Goal: Task Accomplishment & Management: Manage account settings

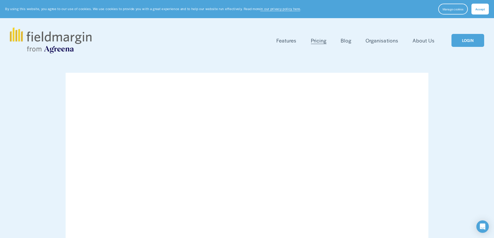
click at [479, 5] on button "Accept" at bounding box center [479, 9] width 17 height 11
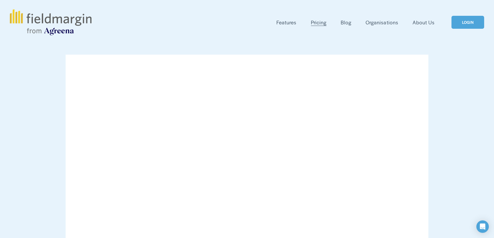
click at [469, 25] on link "LOGIN" at bounding box center [467, 22] width 33 height 13
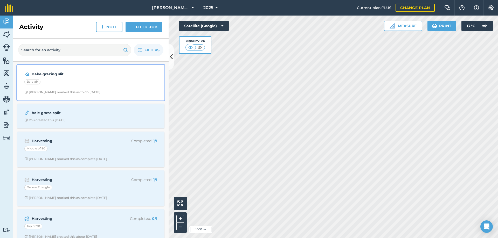
click at [41, 77] on div "Bake grazing slit Balblair [PERSON_NAME] marked this as to do [DATE]" at bounding box center [90, 83] width 141 height 30
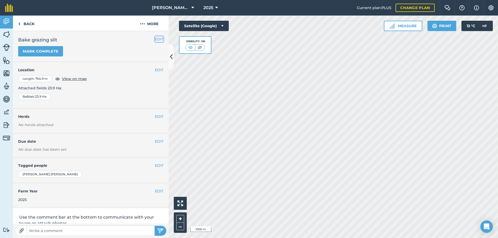
click at [156, 38] on button "EDIT" at bounding box center [159, 39] width 9 height 6
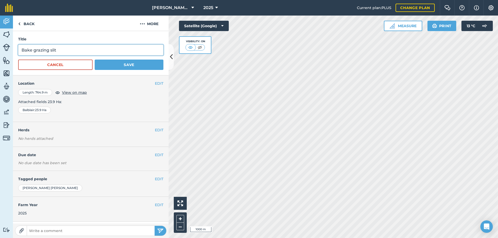
click at [28, 49] on input "Bake grazing slit" at bounding box center [90, 50] width 145 height 11
click at [29, 48] on input "Bake grazing slit" at bounding box center [90, 50] width 145 height 11
type input "Bale grazing slit"
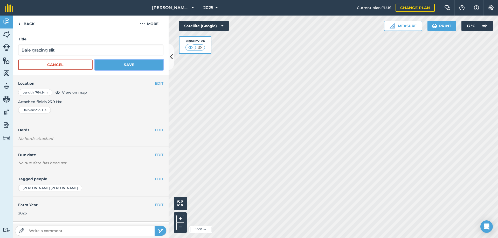
click at [118, 60] on button "Save" at bounding box center [129, 65] width 69 height 10
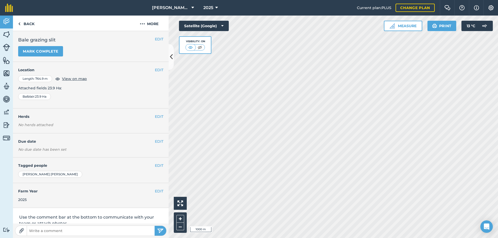
click at [462, 238] on html "Fearn Farm 2025 Current plan : PLUS Change plan Farm Chat Help Info Settings Fe…" at bounding box center [249, 119] width 498 height 238
click at [25, 24] on link "Back" at bounding box center [26, 23] width 27 height 15
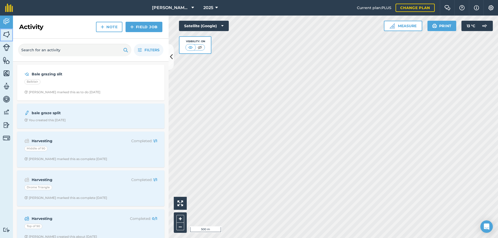
click at [11, 34] on link "Fields" at bounding box center [6, 35] width 13 height 13
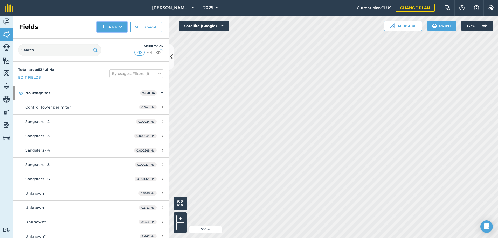
click at [109, 25] on button "Add" at bounding box center [112, 27] width 30 height 10
click at [110, 39] on link "Draw" at bounding box center [112, 38] width 29 height 11
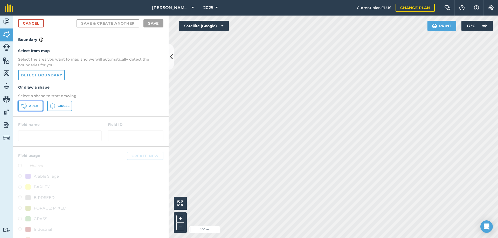
click at [33, 105] on span "Area" at bounding box center [33, 106] width 9 height 4
click at [242, 238] on html "Fearn Farm 2025 Current plan : PLUS Change plan Farm Chat Help Info Settings Fe…" at bounding box center [249, 119] width 498 height 238
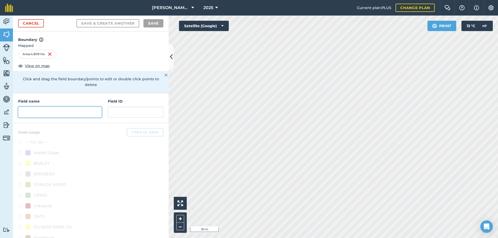
click at [62, 111] on input "text" at bounding box center [59, 112] width 83 height 11
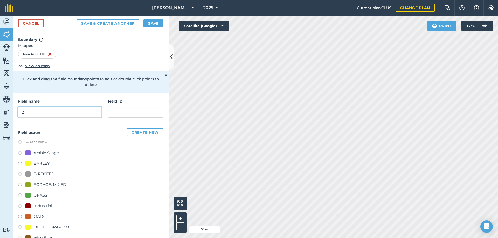
type input "2"
click at [21, 196] on label at bounding box center [21, 196] width 7 height 5
radio input "true"
click at [154, 23] on button "Save" at bounding box center [153, 23] width 20 height 8
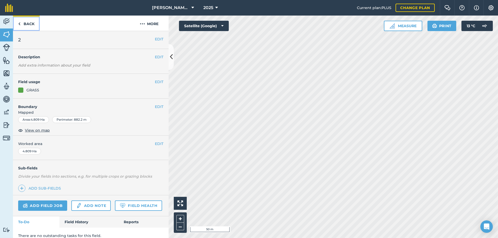
click at [20, 23] on img at bounding box center [19, 24] width 2 height 6
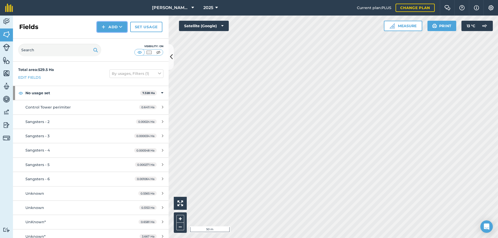
click at [112, 25] on button "Add" at bounding box center [112, 27] width 30 height 10
click at [110, 37] on link "Draw" at bounding box center [112, 38] width 29 height 11
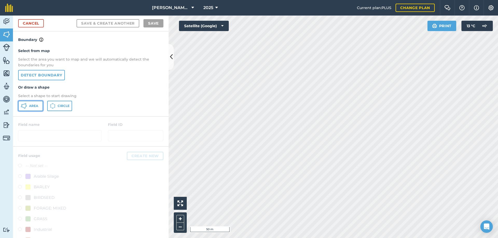
click at [25, 103] on icon at bounding box center [25, 103] width 1 height 1
click at [90, 93] on div "Activity Fields Livestock Features Maps Team Vehicles Data Reporting Billing Tu…" at bounding box center [249, 127] width 498 height 223
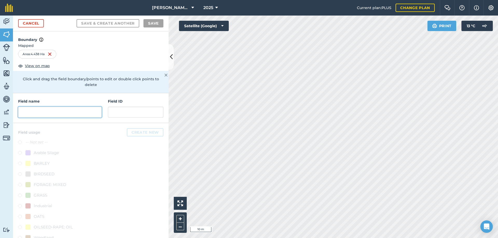
click at [60, 111] on input "text" at bounding box center [59, 112] width 83 height 11
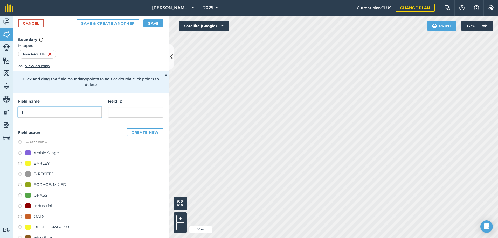
type input "1"
click at [19, 196] on label at bounding box center [21, 196] width 7 height 5
radio input "true"
click at [151, 22] on button "Save" at bounding box center [153, 23] width 20 height 8
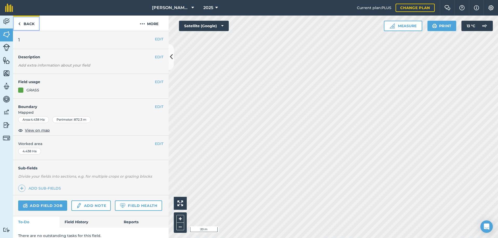
click at [30, 25] on link "Back" at bounding box center [26, 23] width 27 height 15
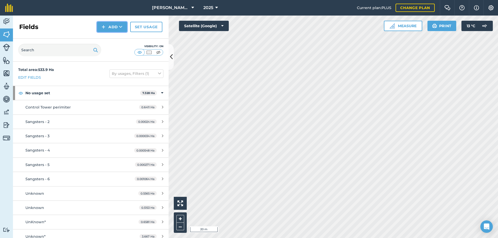
click at [107, 26] on button "Add" at bounding box center [112, 27] width 30 height 10
click at [107, 39] on link "Draw" at bounding box center [112, 38] width 29 height 11
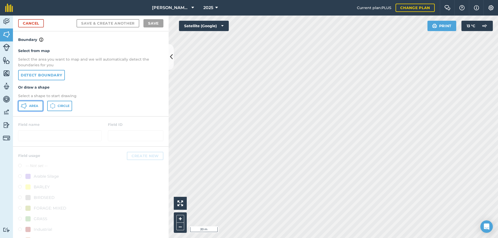
click at [31, 105] on span "Area" at bounding box center [33, 106] width 9 height 4
click at [226, 238] on html "Fearn Farm 2025 Current plan : PLUS Change plan Farm Chat Help Info Settings Fe…" at bounding box center [249, 119] width 498 height 238
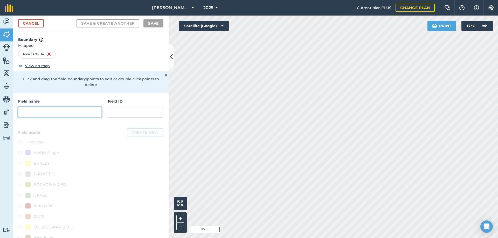
click at [37, 110] on input "text" at bounding box center [59, 112] width 83 height 11
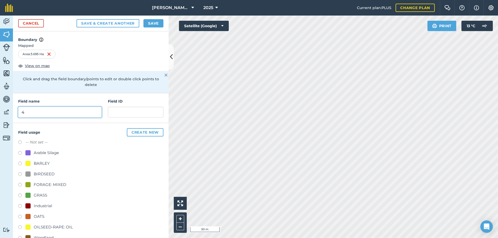
type input "4"
click at [22, 194] on label at bounding box center [21, 196] width 7 height 5
radio input "true"
click at [151, 22] on button "Save" at bounding box center [153, 23] width 20 height 8
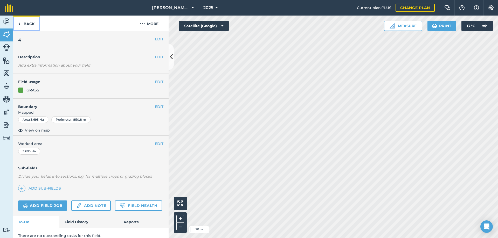
click at [26, 24] on link "Back" at bounding box center [26, 23] width 27 height 15
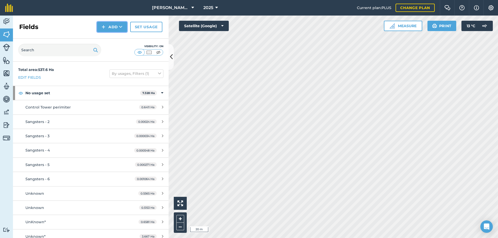
click at [116, 25] on button "Add" at bounding box center [112, 27] width 30 height 10
click at [110, 36] on link "Draw" at bounding box center [112, 38] width 29 height 11
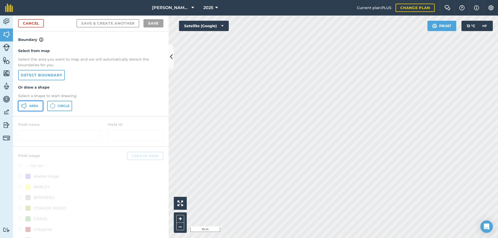
click at [28, 110] on button "Area" at bounding box center [30, 106] width 25 height 10
click at [141, 77] on div "Activity Fields Livestock Features Maps Team Vehicles Data Reporting Billing Tu…" at bounding box center [249, 127] width 498 height 223
click at [164, 96] on div "Activity Fields Livestock Features Maps Team Vehicles Data Reporting Billing Tu…" at bounding box center [249, 127] width 498 height 223
click at [290, 238] on html "Fearn Farm 2025 Current plan : PLUS Change plan Farm Chat Help Info Settings Fe…" at bounding box center [249, 119] width 498 height 238
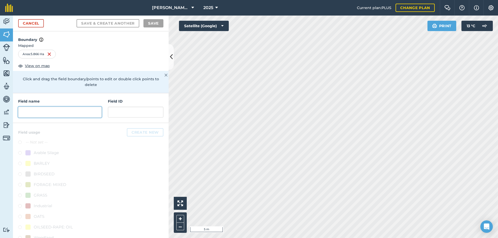
click at [53, 114] on input "text" at bounding box center [59, 112] width 83 height 11
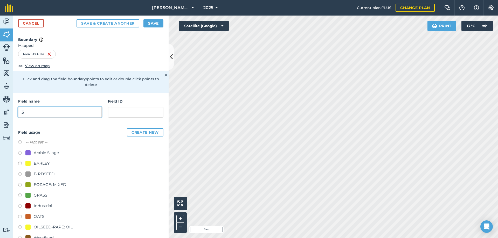
type input "3"
click at [19, 194] on label at bounding box center [21, 196] width 7 height 5
radio input "true"
click at [158, 24] on button "Save" at bounding box center [153, 23] width 20 height 8
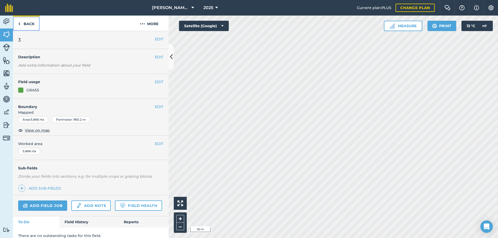
click at [30, 20] on link "Back" at bounding box center [26, 23] width 27 height 15
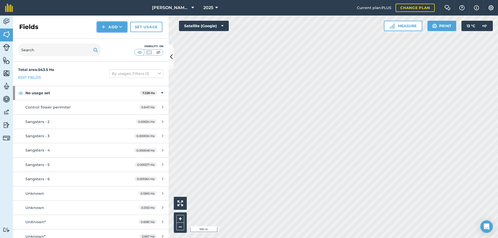
click at [111, 26] on button "Add" at bounding box center [112, 27] width 30 height 10
click at [110, 36] on link "Draw" at bounding box center [112, 38] width 29 height 11
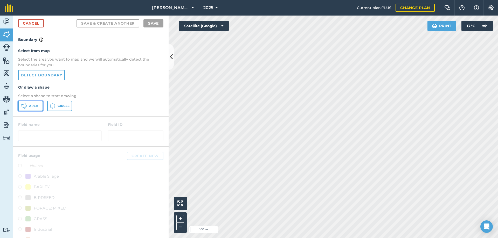
click at [32, 106] on span "Area" at bounding box center [33, 106] width 9 height 4
click at [270, 238] on html "Fearn Farm 2025 Current plan : PLUS Change plan Farm Chat Help Info Settings Fe…" at bounding box center [249, 119] width 498 height 238
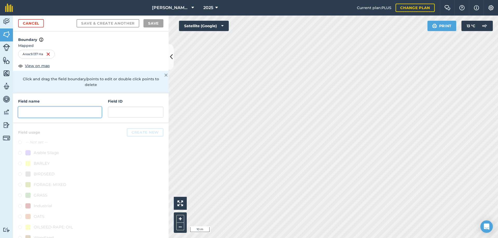
click at [41, 112] on input "text" at bounding box center [59, 112] width 83 height 11
click at [35, 111] on input "text" at bounding box center [59, 112] width 83 height 11
click at [52, 108] on input "text" at bounding box center [59, 112] width 83 height 11
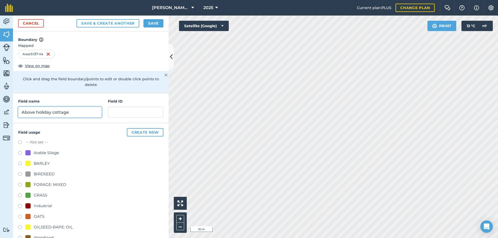
type input "Above holiday cottage"
click at [20, 196] on label at bounding box center [21, 196] width 7 height 5
radio input "true"
click at [154, 21] on button "Save" at bounding box center [153, 23] width 20 height 8
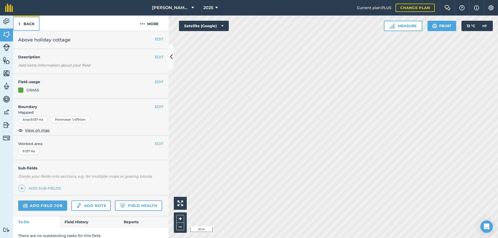
click at [24, 19] on link "Back" at bounding box center [26, 23] width 27 height 15
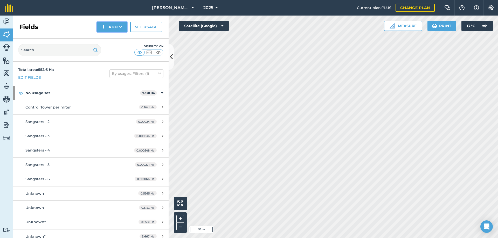
click at [105, 29] on img at bounding box center [104, 27] width 4 height 6
click at [106, 36] on link "Draw" at bounding box center [112, 38] width 29 height 11
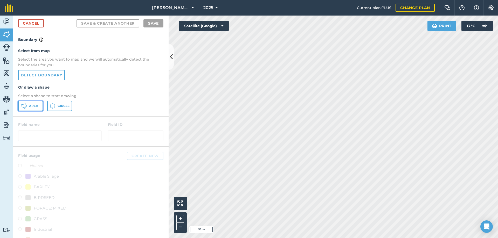
click at [31, 106] on span "Area" at bounding box center [33, 106] width 9 height 4
click at [289, 8] on div "Fearn Farm 2025 Current plan : PLUS Change plan Farm Chat Help Info Settings Fe…" at bounding box center [249, 119] width 498 height 238
click at [235, 0] on html "Fearn Farm 2025 Current plan : PLUS Change plan Farm Chat Help Info Settings Fe…" at bounding box center [249, 119] width 498 height 238
click at [245, 0] on html "Fearn Farm 2025 Current plan : PLUS Change plan Farm Chat Help Info Settings Fe…" at bounding box center [249, 119] width 498 height 238
click at [229, 12] on div "Fearn Farm 2025 Current plan : PLUS Change plan Farm Chat Help Info Settings Fe…" at bounding box center [249, 119] width 498 height 238
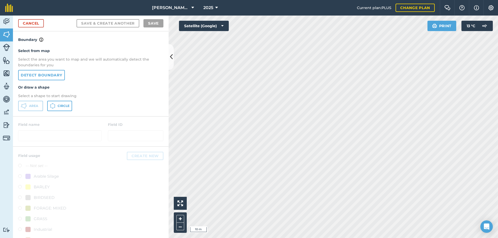
click at [239, 238] on html "Fearn Farm 2025 Current plan : PLUS Change plan Farm Chat Help Info Settings Fe…" at bounding box center [249, 119] width 498 height 238
click at [229, 238] on html "Fearn Farm 2025 Current plan : PLUS Change plan Farm Chat Help Info Settings Fe…" at bounding box center [249, 119] width 498 height 238
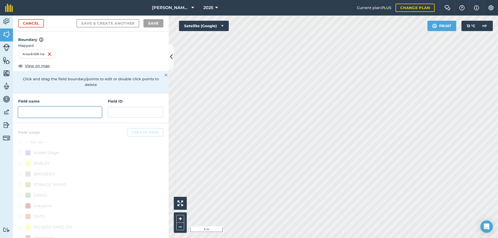
click at [65, 108] on input "text" at bounding box center [59, 112] width 83 height 11
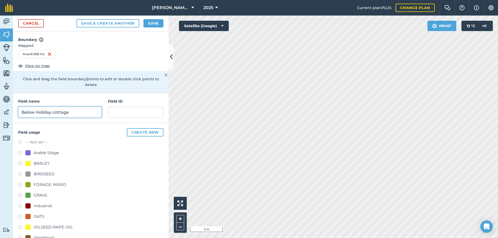
type input "Below Holiday cottage"
click at [160, 20] on button "Save" at bounding box center [153, 23] width 20 height 8
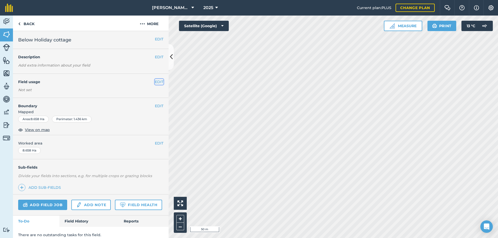
click at [155, 84] on button "EDIT" at bounding box center [159, 82] width 9 height 6
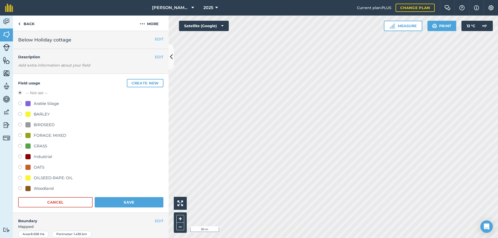
click at [20, 145] on label at bounding box center [21, 146] width 7 height 5
radio input "true"
radio input "false"
click at [121, 202] on button "Save" at bounding box center [129, 202] width 69 height 10
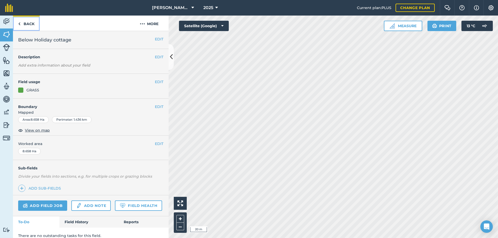
click at [26, 23] on link "Back" at bounding box center [26, 23] width 27 height 15
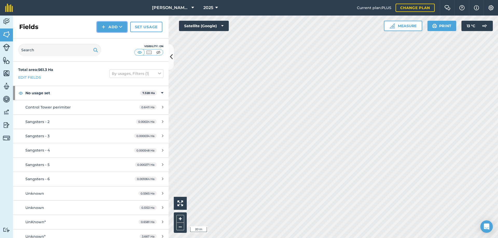
click at [111, 25] on button "Add" at bounding box center [112, 27] width 30 height 10
click at [110, 40] on link "Draw" at bounding box center [112, 38] width 29 height 11
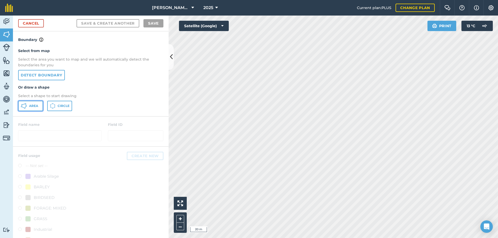
click at [38, 108] on span "Area" at bounding box center [33, 106] width 9 height 4
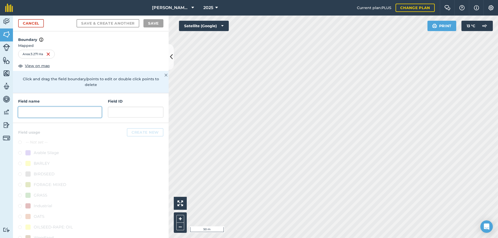
click at [43, 113] on input "text" at bounding box center [59, 112] width 83 height 11
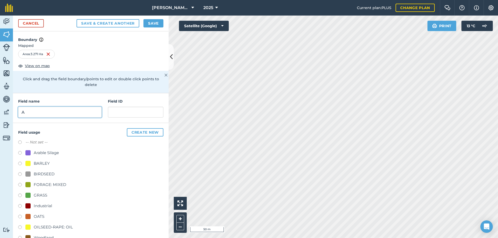
type input "A"
click at [20, 194] on label at bounding box center [21, 196] width 7 height 5
radio input "true"
click at [155, 22] on button "Save" at bounding box center [153, 23] width 20 height 8
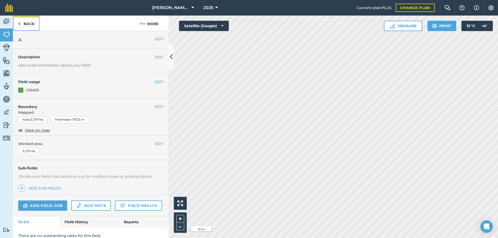
click at [20, 23] on link "Back" at bounding box center [26, 23] width 27 height 15
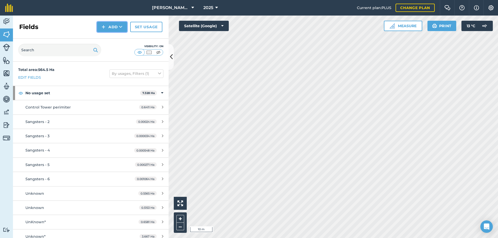
click at [111, 27] on button "Add" at bounding box center [112, 27] width 30 height 10
click at [108, 36] on link "Draw" at bounding box center [112, 38] width 29 height 11
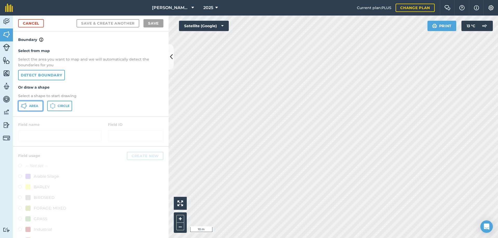
click at [32, 104] on span "Area" at bounding box center [33, 106] width 9 height 4
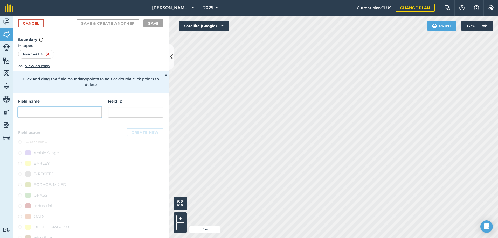
click at [37, 109] on input "text" at bounding box center [59, 112] width 83 height 11
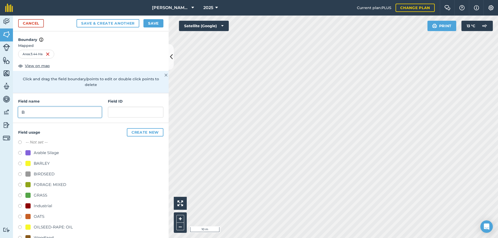
type input "B"
click at [21, 195] on label at bounding box center [21, 196] width 7 height 5
radio input "true"
click at [136, 81] on div "Activity Fields Livestock Features Maps Team Vehicles Data Reporting Billing Tu…" at bounding box center [249, 127] width 498 height 223
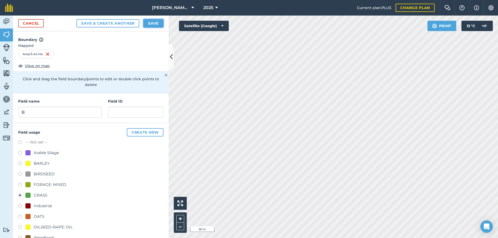
click at [152, 23] on button "Save" at bounding box center [153, 23] width 20 height 8
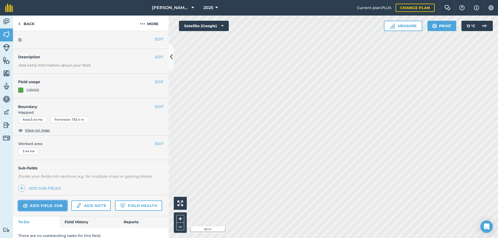
click at [39, 205] on link "Add field job" at bounding box center [42, 206] width 49 height 10
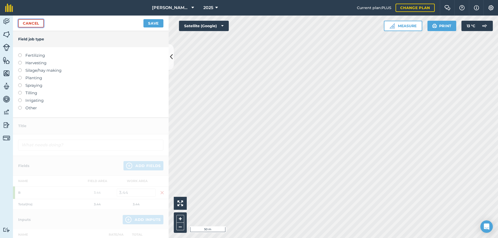
click at [38, 23] on link "Cancel" at bounding box center [31, 23] width 26 height 8
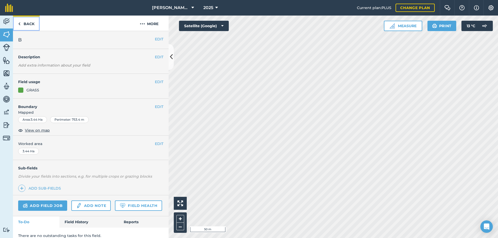
click at [21, 23] on link "Back" at bounding box center [26, 23] width 27 height 15
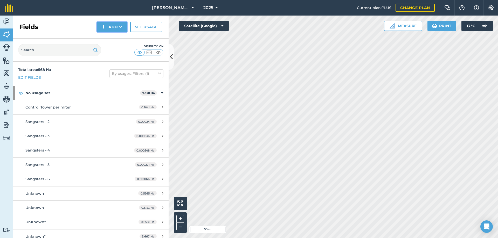
click at [108, 26] on button "Add" at bounding box center [112, 27] width 30 height 10
click at [104, 39] on link "Draw" at bounding box center [112, 38] width 29 height 11
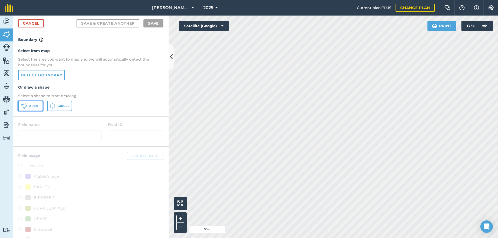
click at [29, 110] on button "Area" at bounding box center [30, 106] width 25 height 10
click at [234, 13] on div "Fearn Farm 2025 Current plan : PLUS Change plan Farm Chat Help Info Settings Fe…" at bounding box center [249, 119] width 498 height 238
click at [168, 130] on div "Activity Fields Livestock Features Maps Team Vehicles Data Reporting Billing Tu…" at bounding box center [249, 127] width 498 height 223
click at [157, 104] on div "Activity Fields Livestock Features Maps Team Vehicles Data Reporting Billing Tu…" at bounding box center [249, 127] width 498 height 223
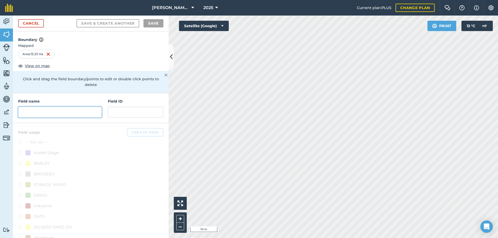
click at [51, 112] on input "text" at bounding box center [59, 112] width 83 height 11
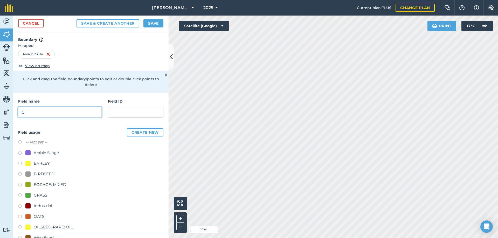
type input "C"
click at [20, 195] on label at bounding box center [21, 196] width 7 height 5
radio input "true"
click at [147, 23] on button "Save" at bounding box center [153, 23] width 20 height 8
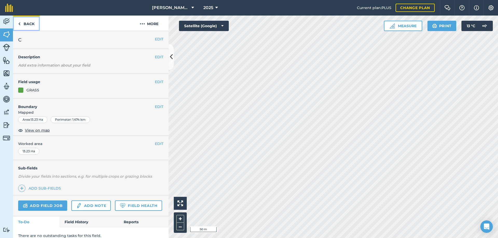
click at [26, 24] on link "Back" at bounding box center [26, 23] width 27 height 15
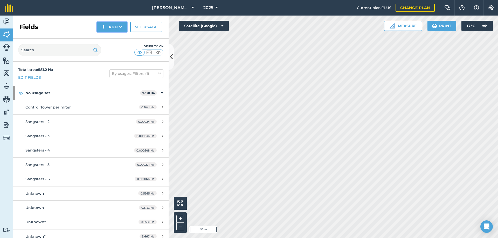
click at [112, 26] on button "Add" at bounding box center [112, 27] width 30 height 10
click at [109, 39] on link "Draw" at bounding box center [112, 38] width 29 height 11
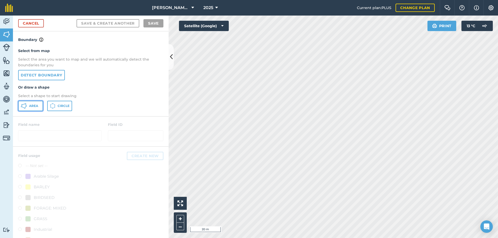
click at [29, 105] on button "Area" at bounding box center [30, 106] width 25 height 10
click at [162, 238] on html "Fearn Farm 2025 Current plan : PLUS Change plan Farm Chat Help Info Settings Fe…" at bounding box center [249, 119] width 498 height 238
click at [166, 114] on div "Activity Fields Livestock Features Maps Team Vehicles Data Reporting Billing Tu…" at bounding box center [249, 127] width 498 height 223
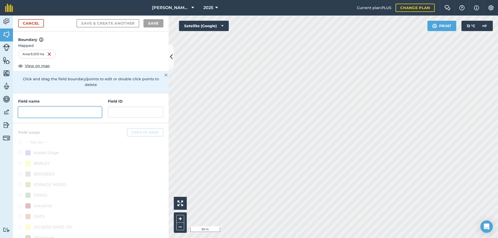
click at [44, 110] on input "text" at bounding box center [59, 112] width 83 height 11
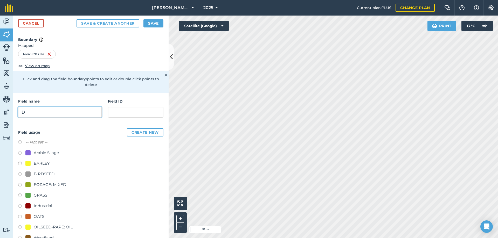
type input "D"
click at [22, 193] on div "GRASS" at bounding box center [90, 196] width 145 height 8
click at [20, 194] on label at bounding box center [21, 196] width 7 height 5
radio input "true"
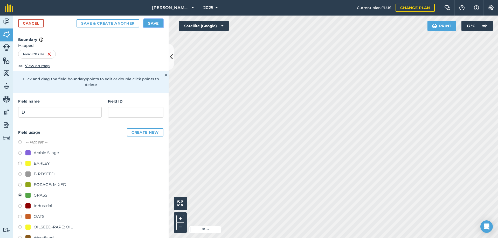
click at [151, 20] on button "Save" at bounding box center [153, 23] width 20 height 8
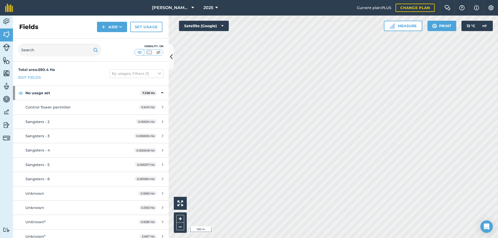
click at [267, 4] on div "Fearn Farm 2025 Current plan : PLUS Change plan Farm Chat Help Info Settings Fe…" at bounding box center [249, 119] width 498 height 238
click at [110, 22] on button "Add" at bounding box center [112, 27] width 30 height 10
click at [111, 37] on link "Draw" at bounding box center [112, 38] width 29 height 11
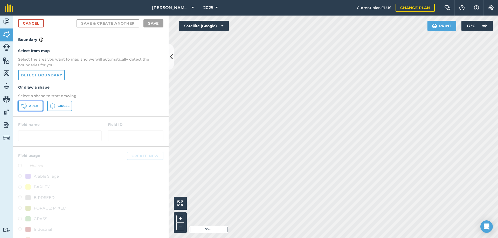
click at [37, 107] on span "Area" at bounding box center [33, 106] width 9 height 4
click at [154, 118] on div "Activity Fields Livestock Features Maps Team Vehicles Data Reporting Billing Tu…" at bounding box center [249, 127] width 498 height 223
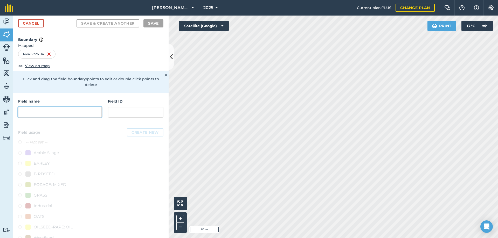
click at [31, 117] on input "text" at bounding box center [59, 112] width 83 height 11
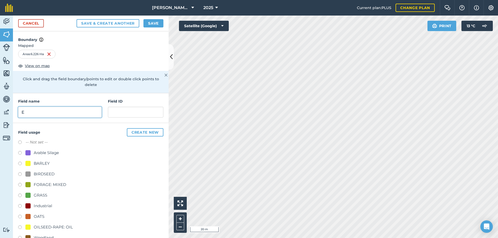
type input "E"
click at [154, 21] on button "Save" at bounding box center [153, 23] width 20 height 8
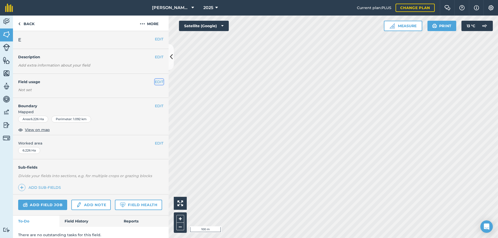
click at [157, 80] on button "EDIT" at bounding box center [159, 82] width 9 height 6
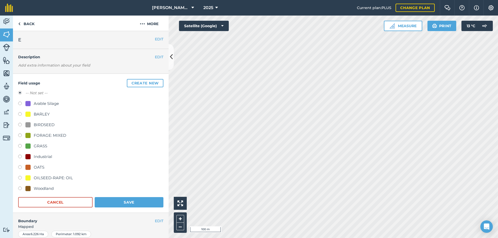
click at [20, 143] on div "GRASS" at bounding box center [90, 147] width 145 height 8
click at [21, 146] on label at bounding box center [21, 146] width 7 height 5
radio input "true"
radio input "false"
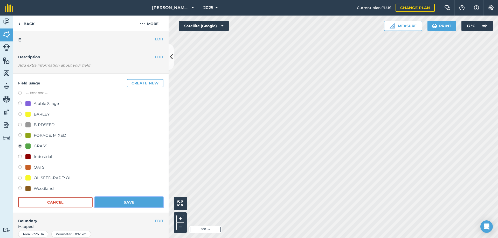
click at [123, 203] on button "Save" at bounding box center [129, 202] width 69 height 10
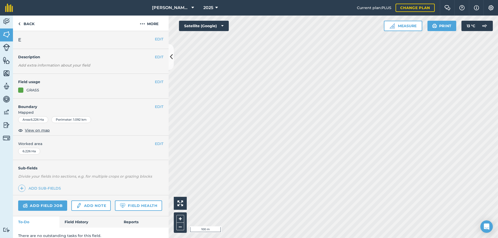
click at [232, 11] on div "Fearn Farm 2025 Current plan : PLUS Change plan Farm Chat Help Info Settings Fe…" at bounding box center [249, 119] width 498 height 238
click at [26, 19] on link "Back" at bounding box center [26, 23] width 27 height 15
click at [28, 26] on link "Back" at bounding box center [26, 23] width 27 height 15
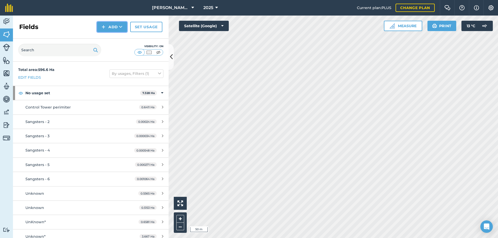
click at [111, 25] on button "Add" at bounding box center [112, 27] width 30 height 10
click at [115, 37] on link "Draw" at bounding box center [112, 38] width 29 height 11
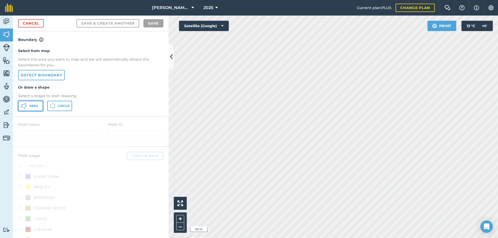
click at [34, 106] on span "Area" at bounding box center [33, 106] width 9 height 4
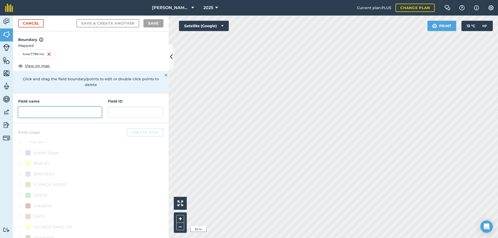
click at [52, 113] on input "text" at bounding box center [59, 112] width 83 height 11
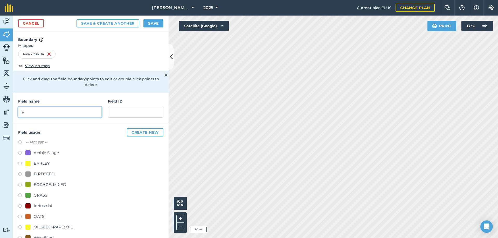
type input "F"
click at [21, 194] on label at bounding box center [21, 196] width 7 height 5
radio input "true"
click at [152, 23] on button "Save" at bounding box center [153, 23] width 20 height 8
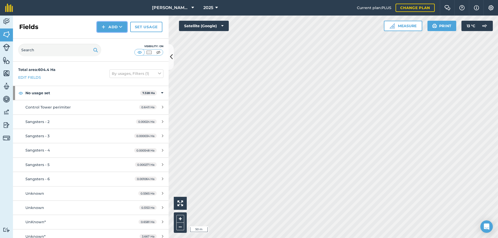
click at [117, 27] on button "Add" at bounding box center [112, 27] width 30 height 10
click at [114, 38] on link "Draw" at bounding box center [112, 38] width 29 height 11
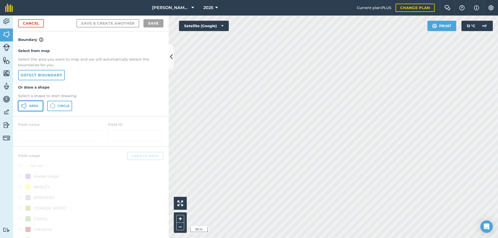
click at [33, 106] on span "Area" at bounding box center [33, 106] width 9 height 4
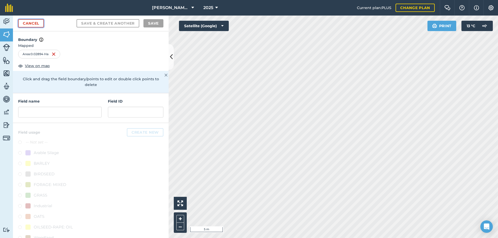
click at [27, 21] on link "Cancel" at bounding box center [31, 23] width 26 height 8
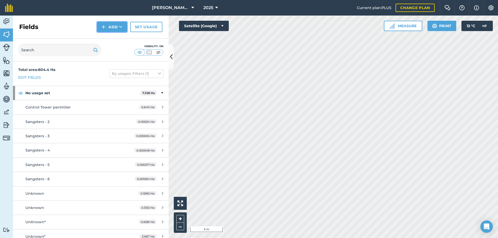
click at [114, 26] on button "Add" at bounding box center [112, 27] width 30 height 10
click at [111, 37] on link "Draw" at bounding box center [112, 38] width 29 height 11
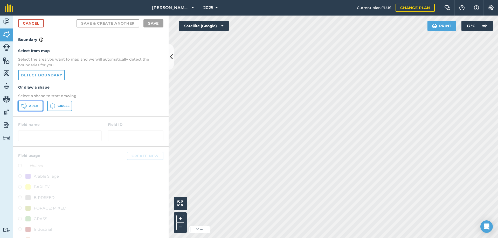
click at [27, 108] on icon at bounding box center [24, 106] width 6 height 6
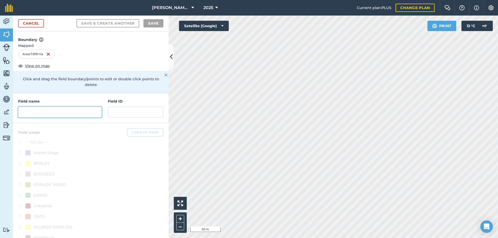
click at [54, 115] on input "text" at bounding box center [59, 112] width 83 height 11
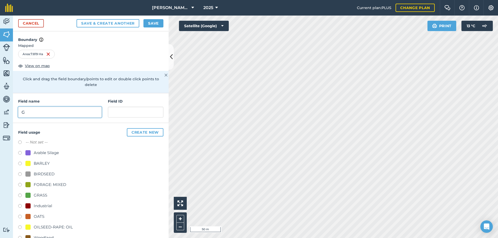
type input "G"
click at [31, 194] on div "GRASS" at bounding box center [36, 195] width 22 height 6
radio input "true"
click at [153, 19] on button "Save" at bounding box center [153, 23] width 20 height 8
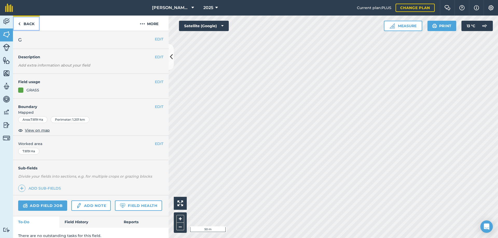
click at [30, 22] on link "Back" at bounding box center [26, 23] width 27 height 15
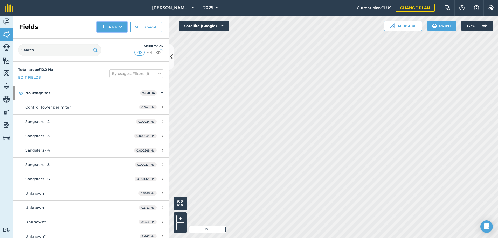
click at [110, 26] on button "Add" at bounding box center [112, 27] width 30 height 10
click at [108, 37] on link "Draw" at bounding box center [112, 38] width 29 height 11
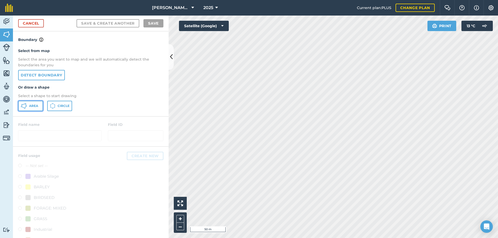
click at [33, 106] on span "Area" at bounding box center [33, 106] width 9 height 4
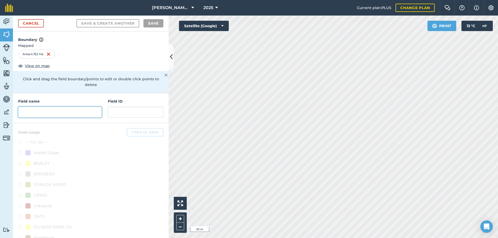
click at [36, 109] on input "text" at bounding box center [59, 112] width 83 height 11
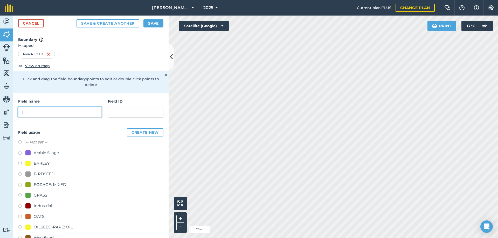
type input "I"
click at [35, 193] on div "GRASS" at bounding box center [40, 195] width 13 height 6
radio input "true"
click at [151, 23] on button "Save" at bounding box center [153, 23] width 20 height 8
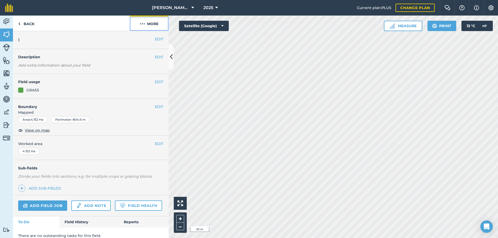
click at [153, 27] on button "More" at bounding box center [149, 23] width 39 height 15
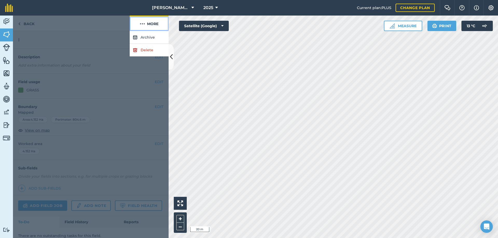
click at [153, 27] on button "More" at bounding box center [149, 23] width 39 height 15
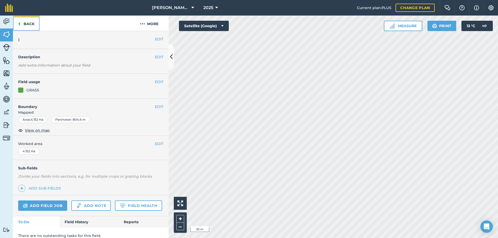
click at [24, 20] on link "Back" at bounding box center [26, 23] width 27 height 15
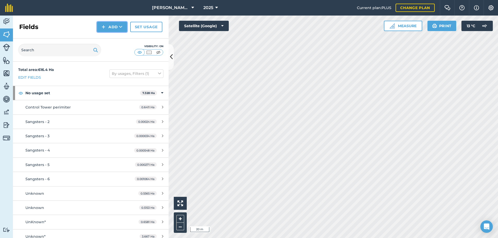
click at [111, 26] on button "Add" at bounding box center [112, 27] width 30 height 10
click at [106, 37] on link "Draw" at bounding box center [112, 38] width 29 height 11
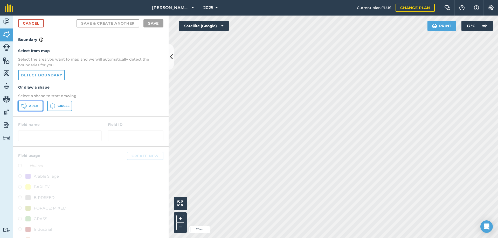
click at [31, 106] on span "Area" at bounding box center [33, 106] width 9 height 4
click at [28, 22] on link "Cancel" at bounding box center [31, 23] width 26 height 8
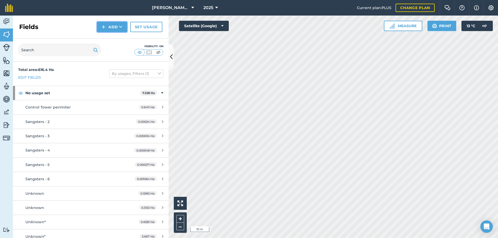
click at [109, 24] on button "Add" at bounding box center [112, 27] width 30 height 10
click at [107, 36] on link "Draw" at bounding box center [112, 38] width 29 height 11
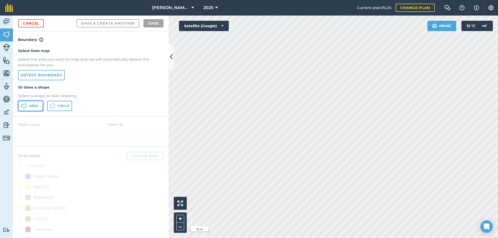
click at [26, 104] on icon at bounding box center [24, 106] width 6 height 6
click at [363, 238] on html "Fearn Farm 2025 Current plan : PLUS Change plan Farm Chat Help Info Settings Fe…" at bounding box center [249, 119] width 498 height 238
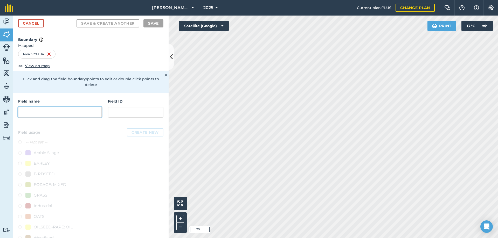
click at [57, 110] on input "text" at bounding box center [59, 112] width 83 height 11
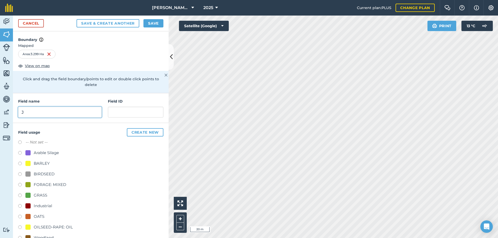
type input "J"
click at [151, 22] on button "Save" at bounding box center [153, 23] width 20 height 8
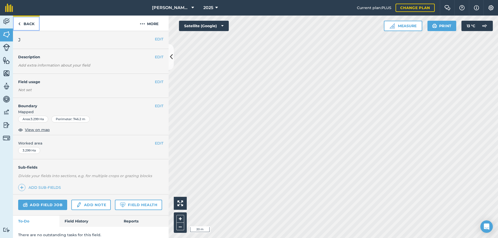
click at [20, 23] on img at bounding box center [19, 24] width 2 height 6
click at [157, 80] on button "EDIT" at bounding box center [159, 82] width 9 height 6
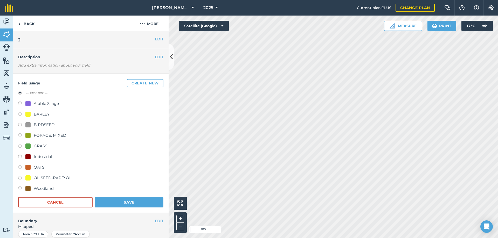
click at [18, 145] on label at bounding box center [21, 146] width 7 height 5
radio input "true"
radio input "false"
click at [140, 201] on button "Save" at bounding box center [129, 202] width 69 height 10
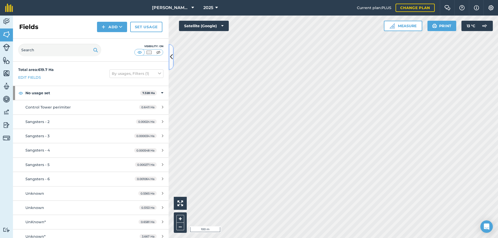
click at [172, 55] on icon at bounding box center [171, 56] width 3 height 9
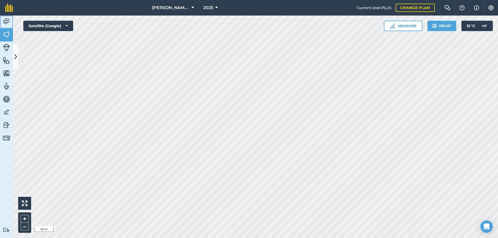
click at [5, 19] on img at bounding box center [6, 22] width 7 height 8
click at [5, 20] on img at bounding box center [6, 22] width 7 height 8
click at [6, 32] on img at bounding box center [6, 35] width 7 height 8
click at [17, 51] on button at bounding box center [15, 57] width 5 height 26
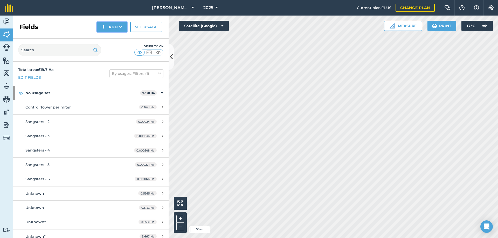
click at [112, 24] on button "Add" at bounding box center [112, 27] width 30 height 10
click at [114, 36] on link "Draw" at bounding box center [112, 38] width 29 height 11
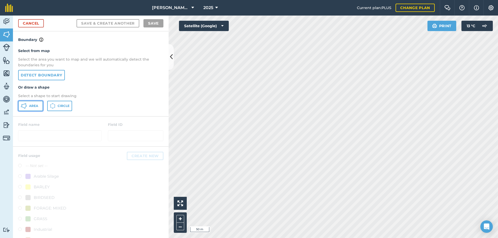
click at [30, 106] on span "Area" at bounding box center [33, 106] width 9 height 4
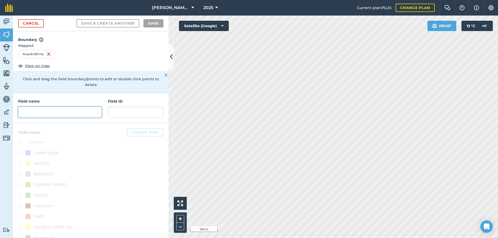
click at [58, 112] on input "text" at bounding box center [59, 112] width 83 height 11
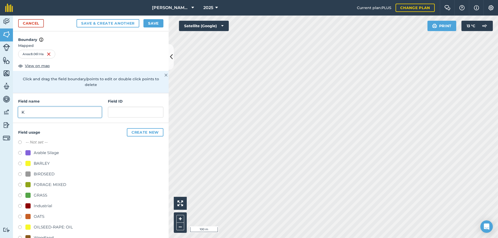
type input "K"
click at [157, 19] on button "Save" at bounding box center [153, 23] width 20 height 8
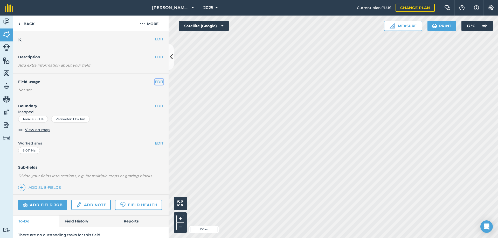
click at [155, 81] on button "EDIT" at bounding box center [159, 82] width 9 height 6
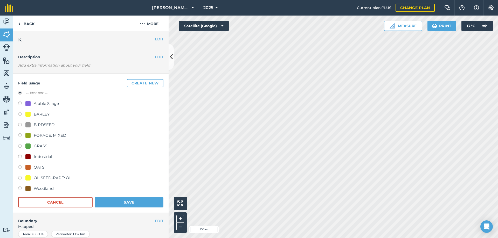
click at [22, 145] on label at bounding box center [21, 146] width 7 height 5
radio input "true"
radio input "false"
click at [126, 201] on button "Save" at bounding box center [129, 202] width 69 height 10
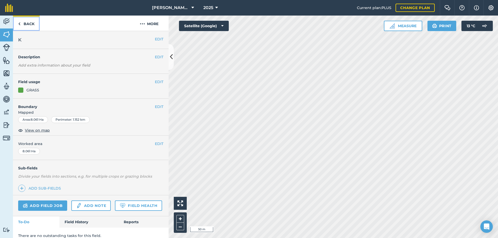
click at [21, 22] on link "Back" at bounding box center [26, 23] width 27 height 15
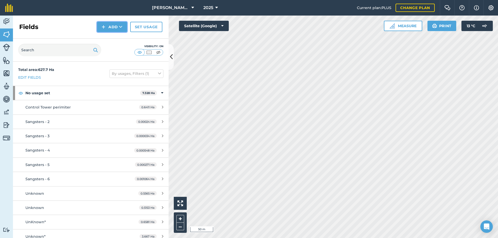
click at [111, 27] on button "Add" at bounding box center [112, 27] width 30 height 10
click at [109, 36] on link "Draw" at bounding box center [112, 38] width 29 height 11
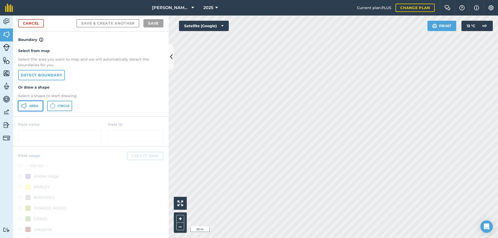
click at [28, 103] on button "Area" at bounding box center [30, 106] width 25 height 10
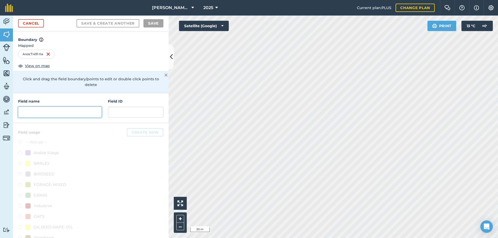
click at [51, 111] on input "text" at bounding box center [59, 112] width 83 height 11
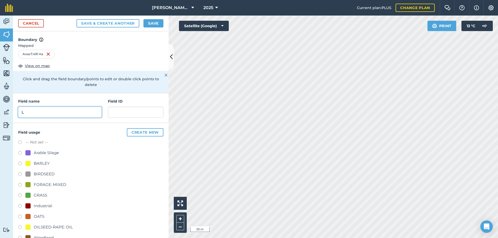
type input "L"
click at [150, 20] on button "Save" at bounding box center [153, 23] width 20 height 8
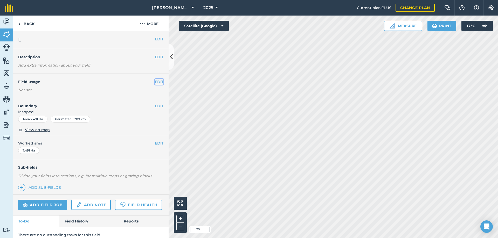
click at [155, 79] on button "EDIT" at bounding box center [159, 82] width 9 height 6
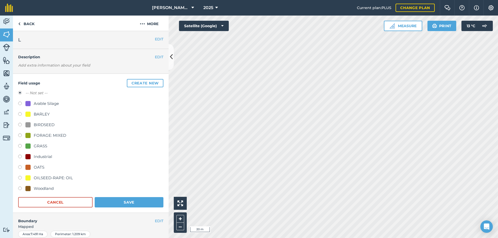
click at [20, 146] on label at bounding box center [21, 146] width 7 height 5
radio input "true"
radio input "false"
click at [118, 198] on button "Save" at bounding box center [129, 202] width 69 height 10
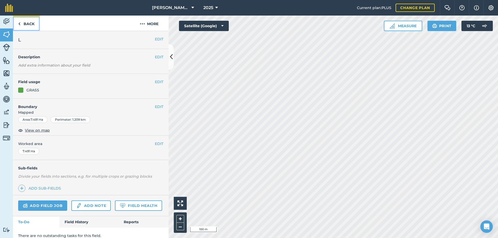
click at [30, 21] on link "Back" at bounding box center [26, 23] width 27 height 15
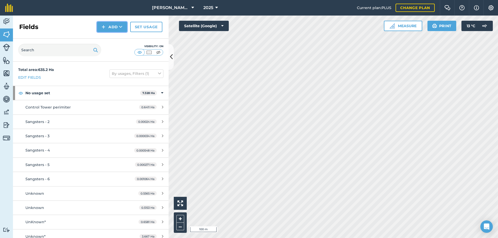
click at [114, 24] on button "Add" at bounding box center [112, 27] width 30 height 10
click at [112, 39] on link "Draw" at bounding box center [112, 38] width 29 height 11
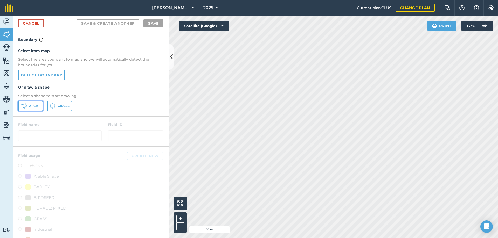
click at [30, 106] on span "Area" at bounding box center [33, 106] width 9 height 4
click at [37, 22] on link "Cancel" at bounding box center [31, 23] width 26 height 8
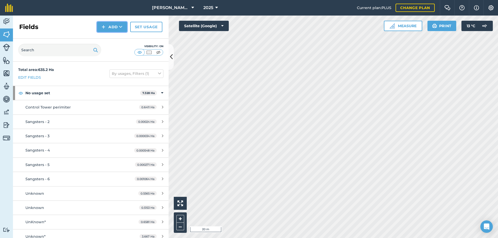
click at [112, 23] on button "Add" at bounding box center [112, 27] width 30 height 10
click at [170, 56] on icon at bounding box center [171, 56] width 3 height 9
